Goal: Entertainment & Leisure: Browse casually

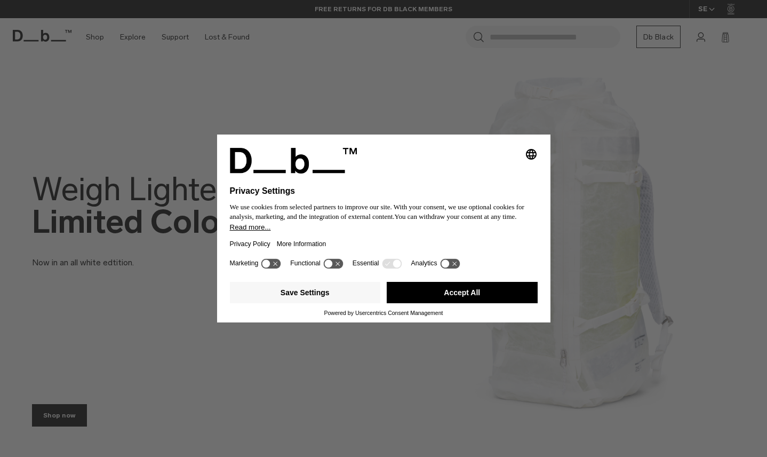
click at [426, 292] on button "Accept All" at bounding box center [462, 292] width 151 height 21
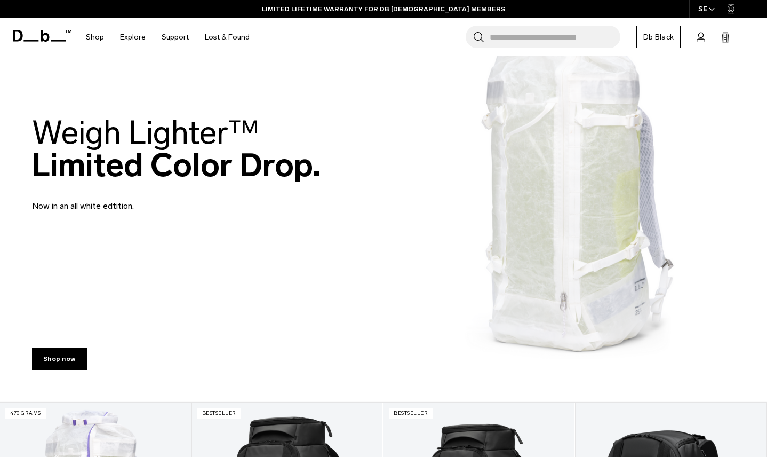
scroll to position [78, 0]
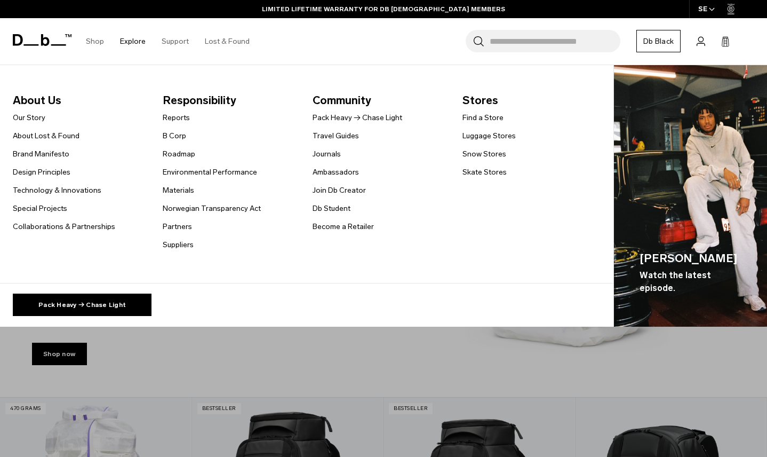
click at [133, 42] on link "Explore" at bounding box center [133, 41] width 26 height 38
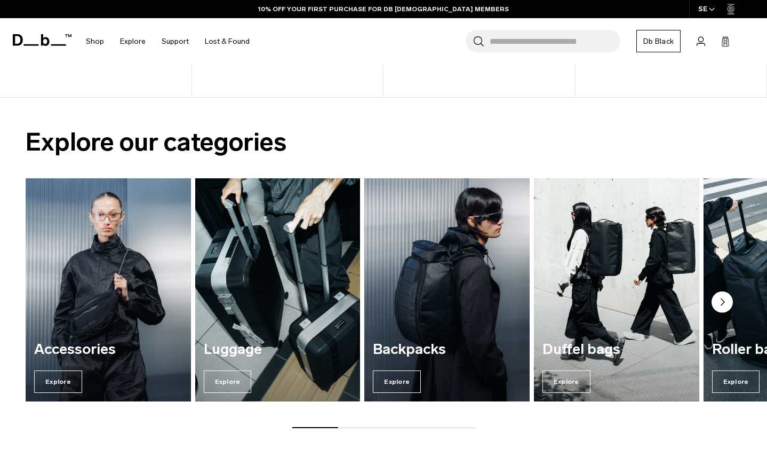
scroll to position [695, 0]
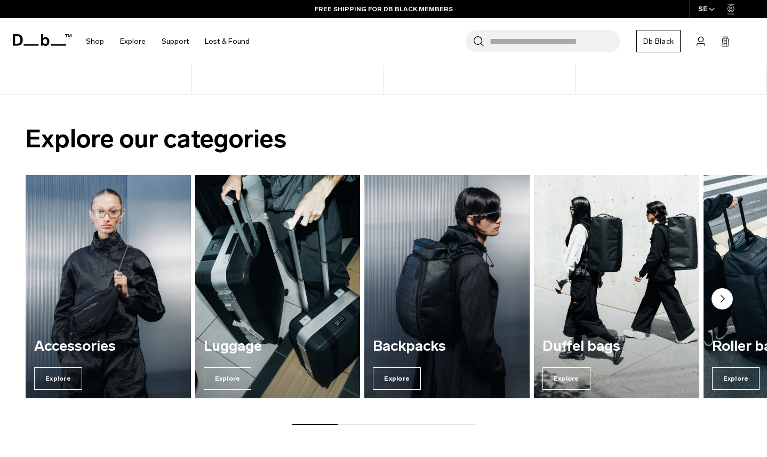
click at [613, 274] on img "4 / 7" at bounding box center [616, 287] width 170 height 230
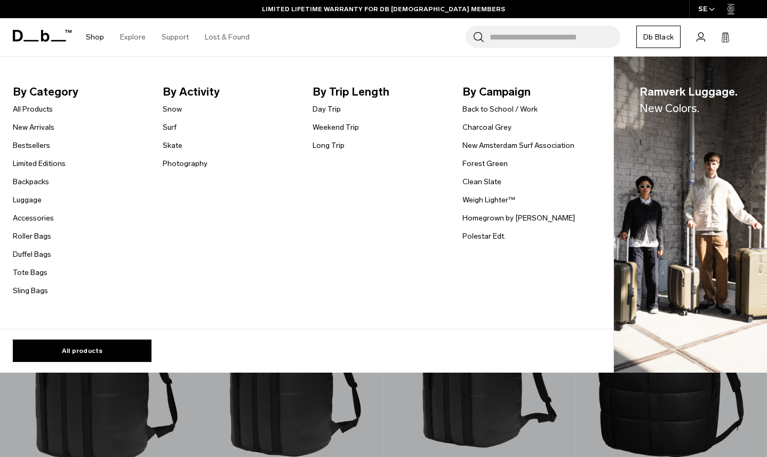
click at [658, 247] on img "Main Navigation" at bounding box center [690, 215] width 153 height 316
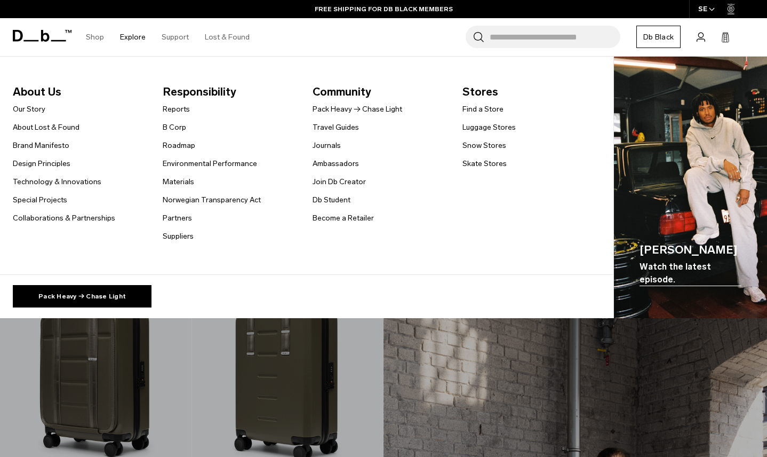
click at [620, 209] on img "Main Navigation" at bounding box center [690, 188] width 153 height 262
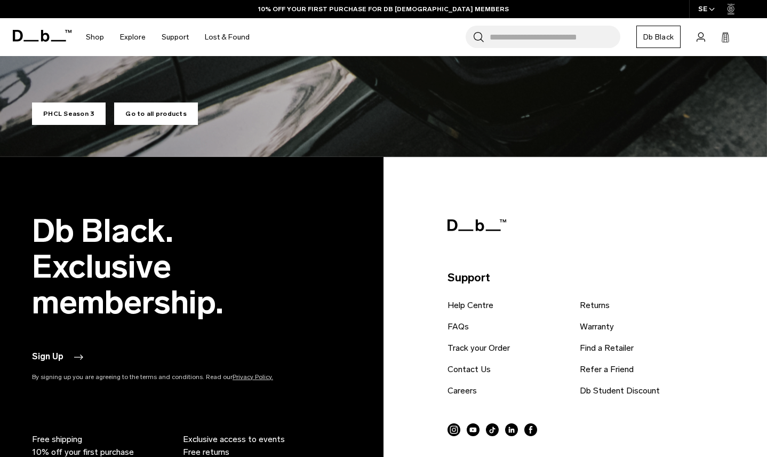
scroll to position [4503, 0]
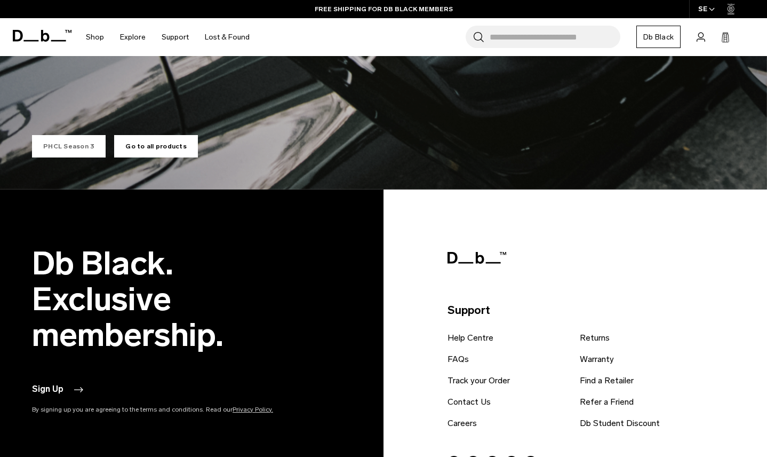
click at [83, 146] on link "PHCL Season 3" at bounding box center [69, 146] width 74 height 22
